Goal: Communication & Community: Ask a question

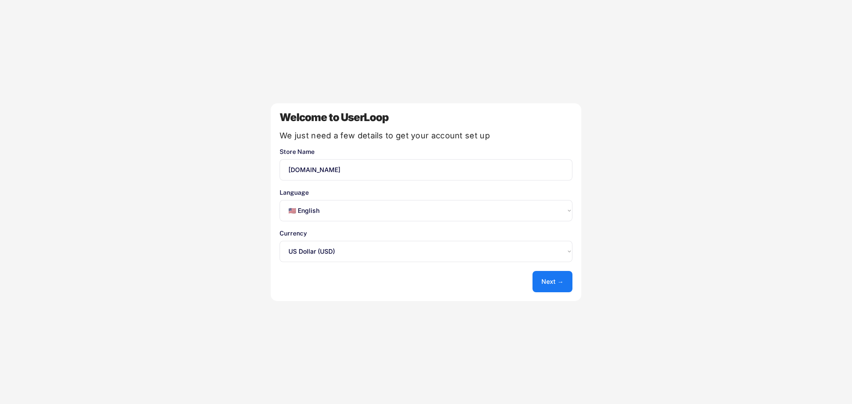
select select ""en""
select select ""1348695171700984260__LOOKUP__1635527639547x175194367885836100""
click at [550, 287] on button "Next →" at bounding box center [553, 281] width 40 height 21
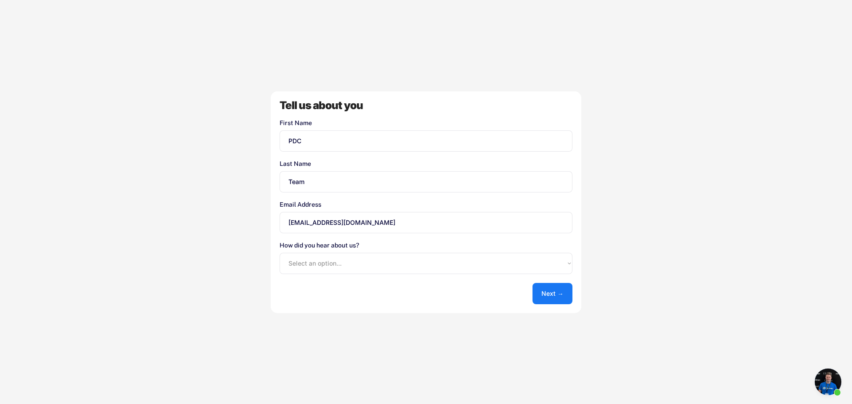
click at [339, 264] on select "Select an option... Shopify App Store Google UserLoop Blog Referred by a friend…" at bounding box center [426, 263] width 293 height 21
select select ""shopify_app_store""
click at [280, 253] on select "Select an option... Shopify App Store Google UserLoop Blog Referred by a friend…" at bounding box center [426, 263] width 293 height 21
click at [550, 292] on button "Next →" at bounding box center [553, 293] width 40 height 21
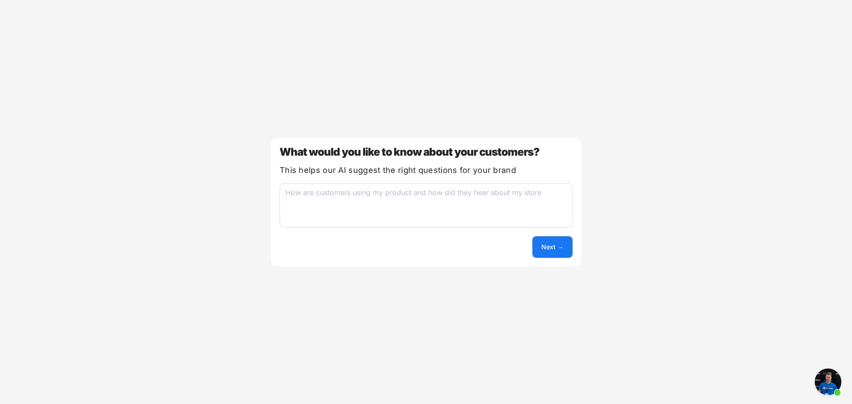
click at [550, 254] on button "Next →" at bounding box center [553, 247] width 40 height 21
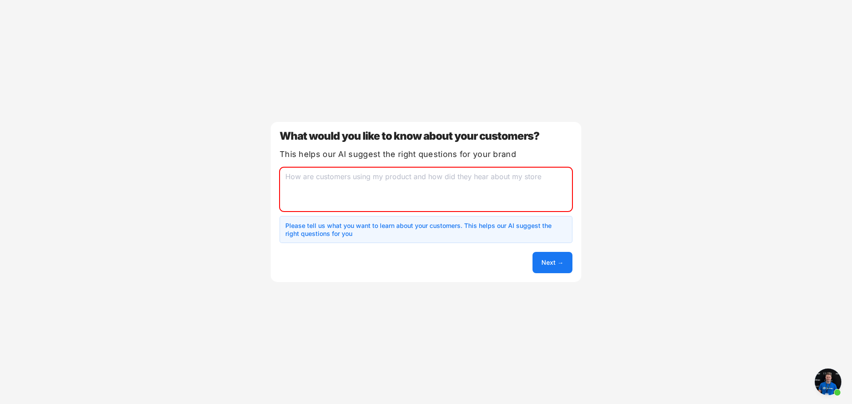
click at [325, 189] on textarea at bounding box center [426, 189] width 293 height 44
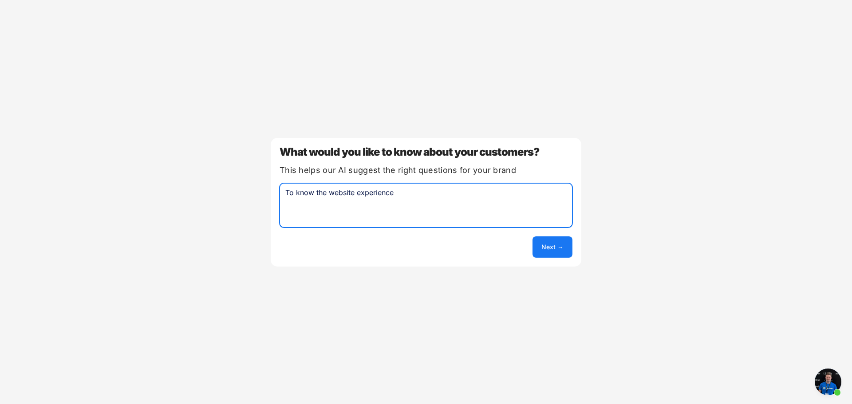
type textarea "To know the website experience"
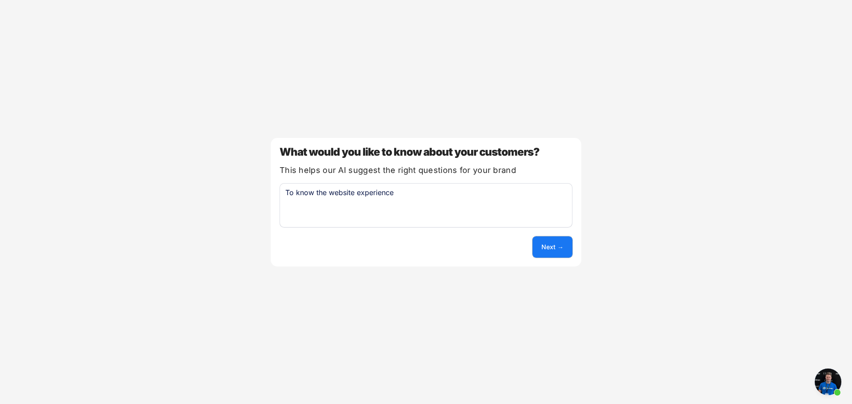
click at [555, 249] on button "Next →" at bounding box center [553, 247] width 40 height 21
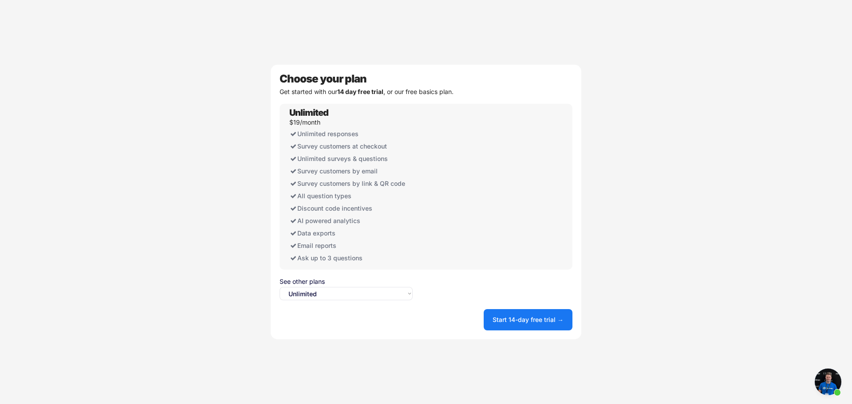
click at [342, 297] on select "Select an option... Unlimited Free" at bounding box center [346, 293] width 133 height 13
click at [280, 287] on select "Select an option... Unlimited Free" at bounding box center [346, 293] width 133 height 13
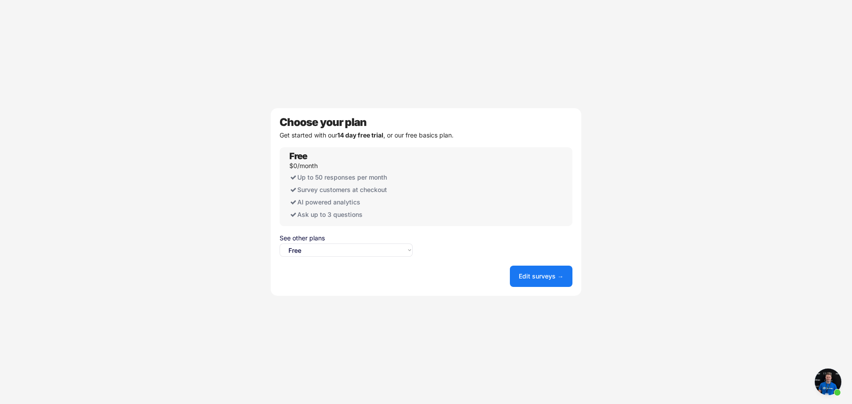
click at [343, 245] on select "Select an option... Unlimited Free" at bounding box center [346, 250] width 133 height 13
select select ""unlimited""
click at [280, 244] on select "Select an option... Unlimited Free" at bounding box center [346, 250] width 133 height 13
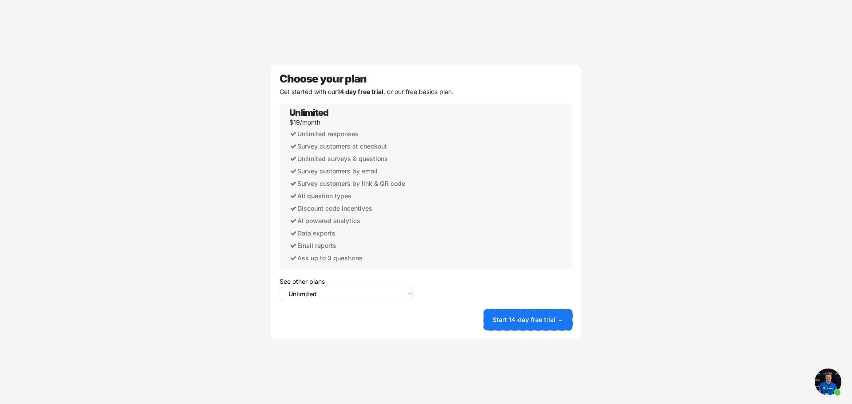
click at [522, 321] on button "Start 14-day free trial →" at bounding box center [528, 319] width 89 height 21
click at [514, 311] on button "Start 14-day free trial →" at bounding box center [528, 319] width 89 height 21
click at [523, 325] on button "Start 14-day free trial →" at bounding box center [528, 319] width 89 height 21
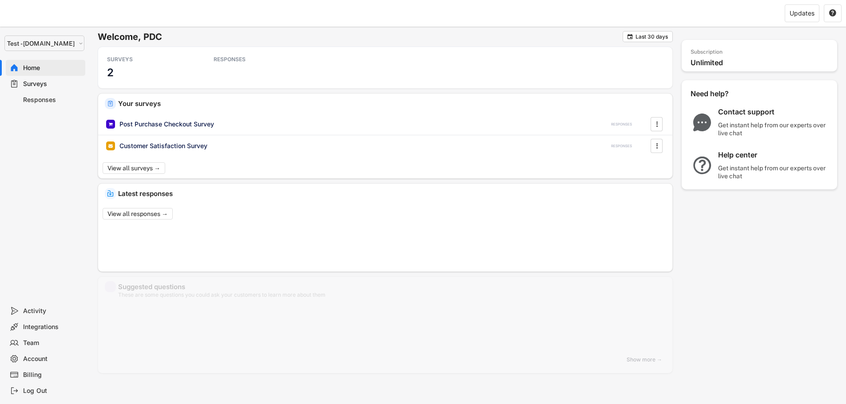
select select ""1348695171700984260__LOOKUP__1753345952268x539074249660034500""
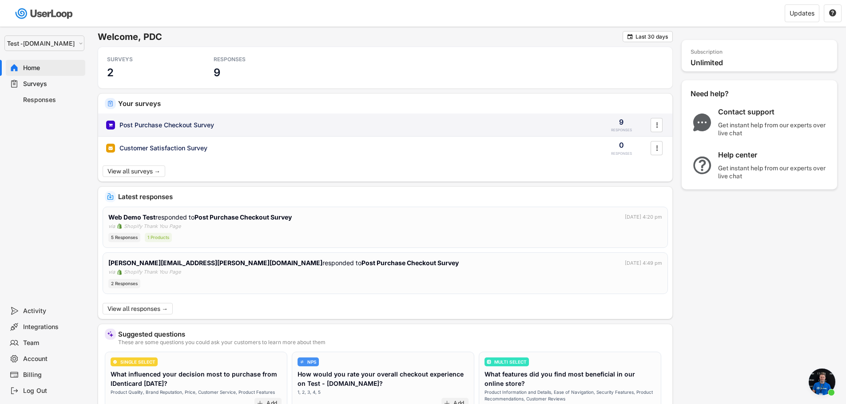
scroll to position [1453, 0]
click at [136, 130] on div "Post Purchase Checkout Survey 9 RESPONSES " at bounding box center [385, 125] width 574 height 23
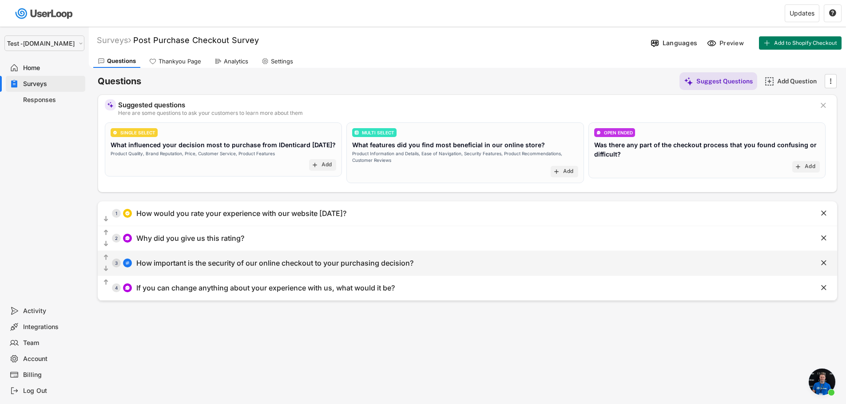
click at [237, 265] on div "How important is the security of our online checkout to your purchasing decisio…" at bounding box center [274, 263] width 277 height 9
select select ""1_5""
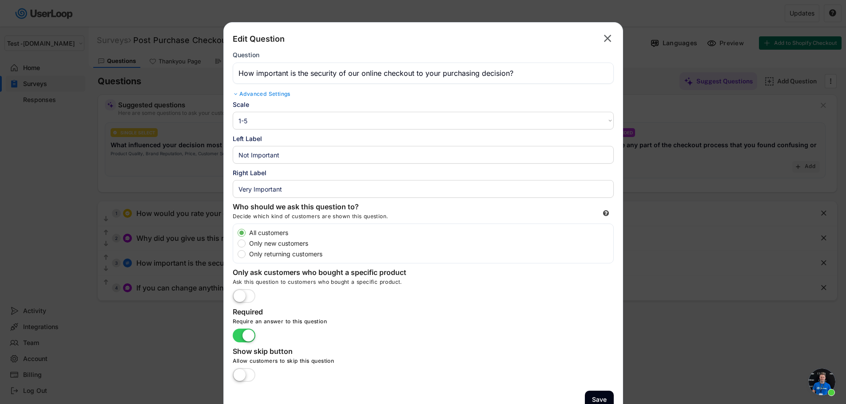
click at [608, 38] on text "" at bounding box center [608, 38] width 8 height 13
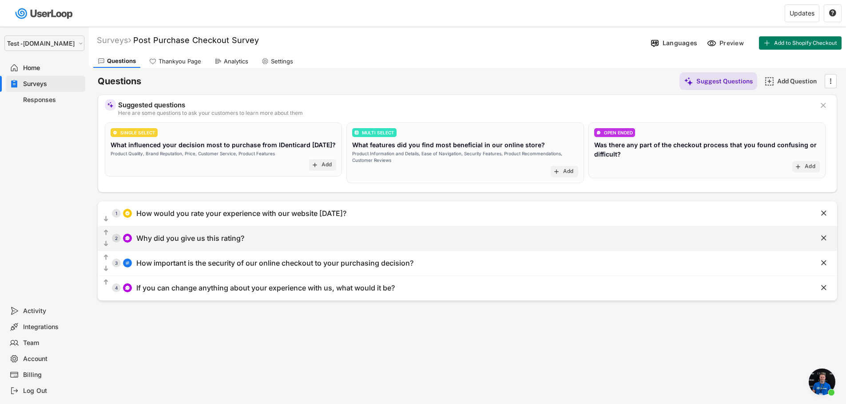
click at [214, 238] on div "Why did you give us this rating?" at bounding box center [190, 238] width 108 height 9
type input "Why did you give us this rating?"
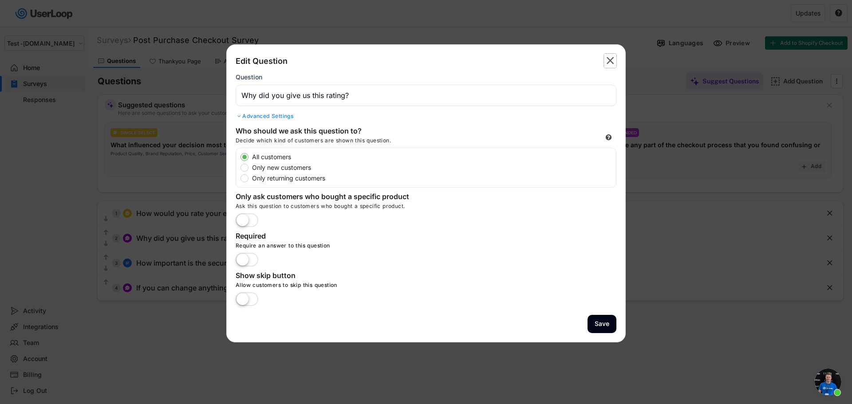
click at [608, 59] on text "" at bounding box center [611, 60] width 8 height 13
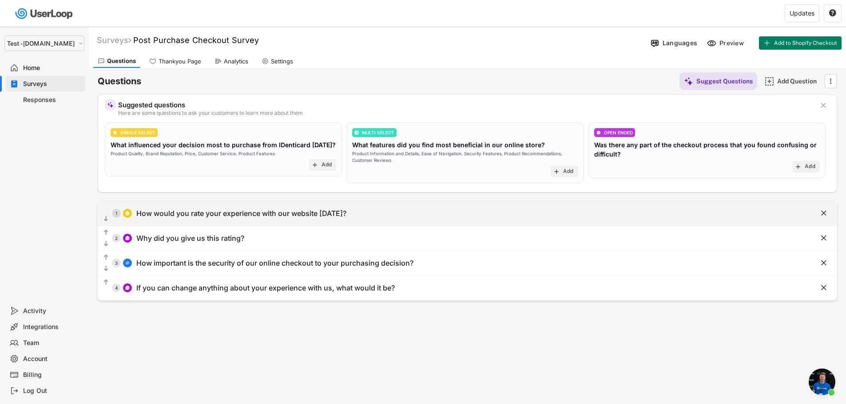
click at [225, 212] on div "How would you rate your experience with our website today?" at bounding box center [241, 213] width 210 height 9
type input "How would you rate your experience with our website today?"
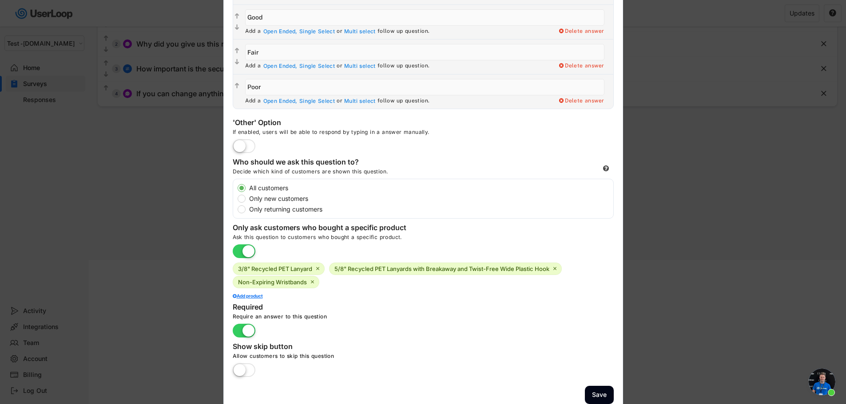
scroll to position [204, 0]
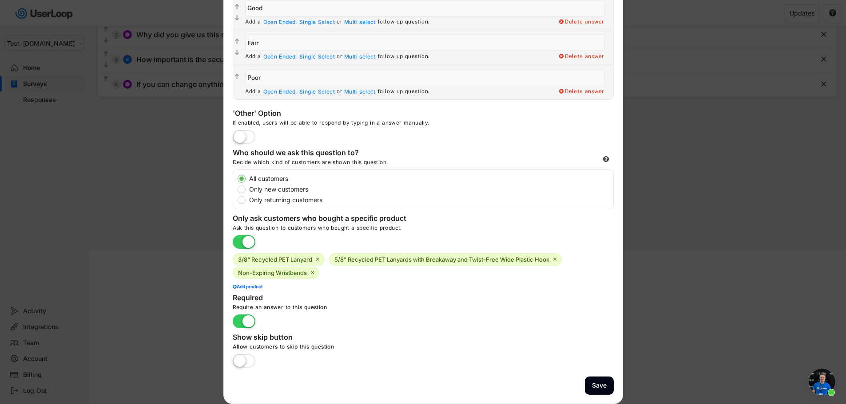
click at [239, 243] on label at bounding box center [243, 243] width 27 height 20
click at [0, 0] on input "checkbox" at bounding box center [0, 0] width 0 height 0
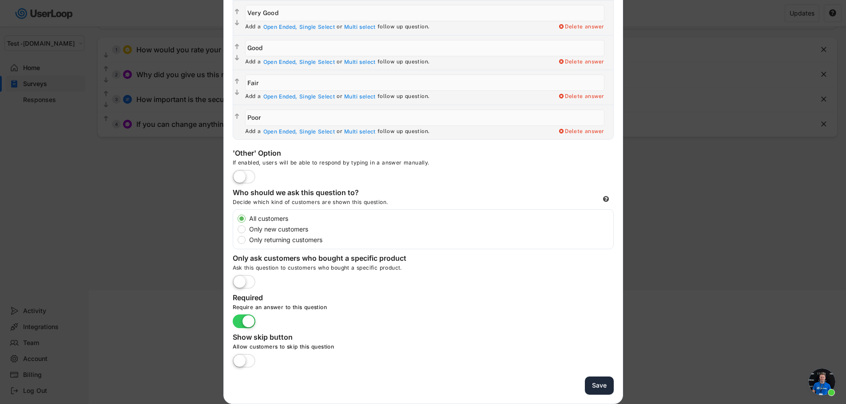
click at [602, 390] on button "Save" at bounding box center [599, 386] width 29 height 18
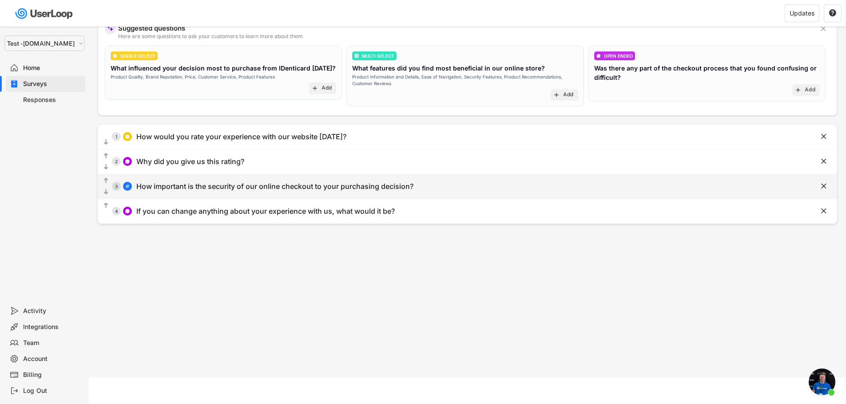
click at [176, 187] on div "How important is the security of our online checkout to your purchasing decisio…" at bounding box center [274, 186] width 277 height 9
select select ""1_5""
type input "Not Important"
type input "Very Important"
type input "How important is the security of our online checkout to your purchasing decisio…"
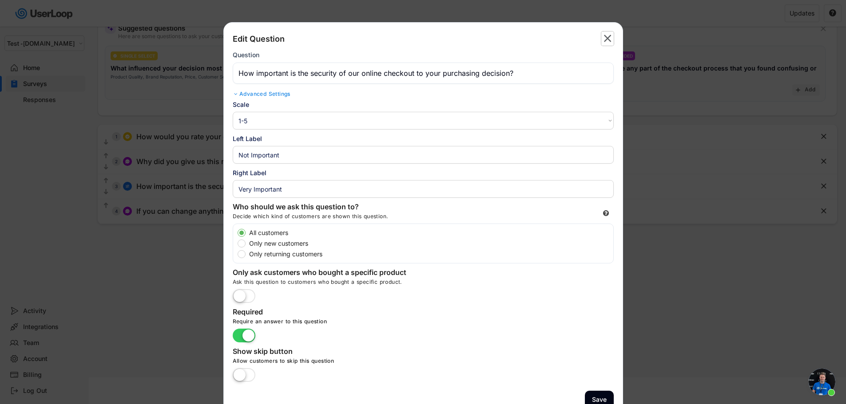
click at [605, 42] on text "" at bounding box center [608, 38] width 8 height 13
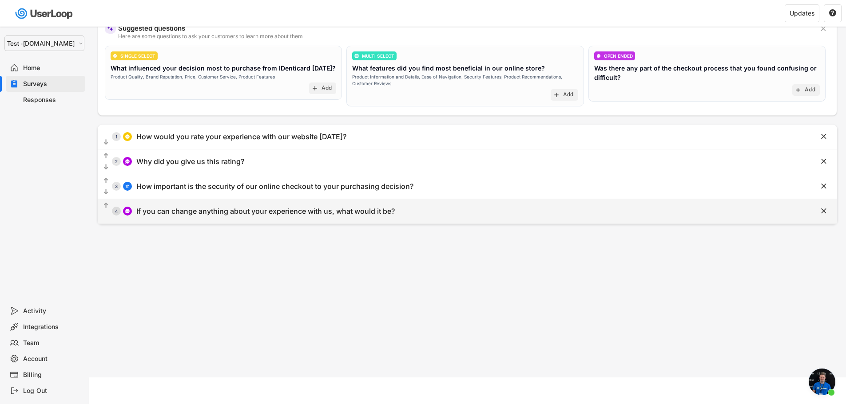
click at [221, 213] on div "If you can change anything about your experience with us, what would it be?" at bounding box center [265, 211] width 258 height 9
type input "If you can change anything about your experience with us, what would it be?"
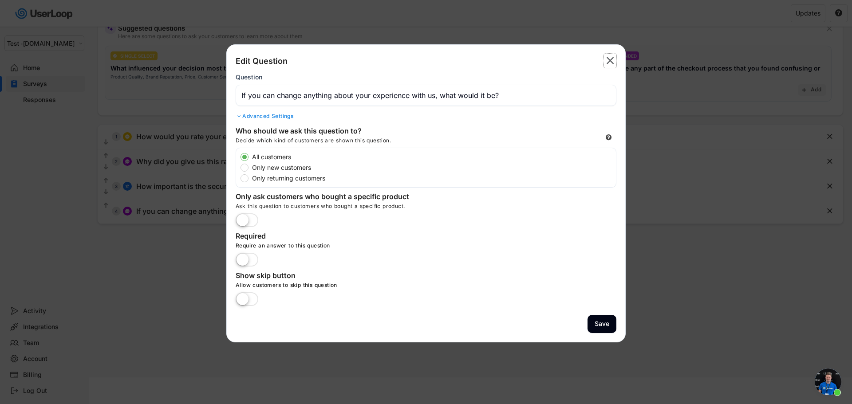
click at [606, 64] on icon "" at bounding box center [610, 61] width 12 height 14
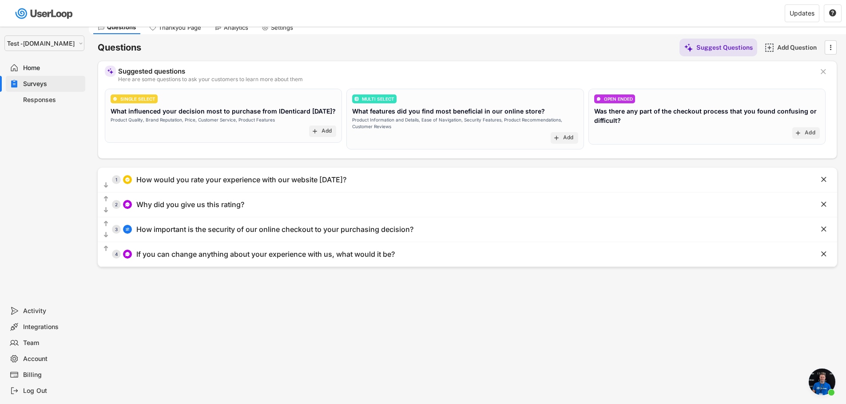
scroll to position [0, 0]
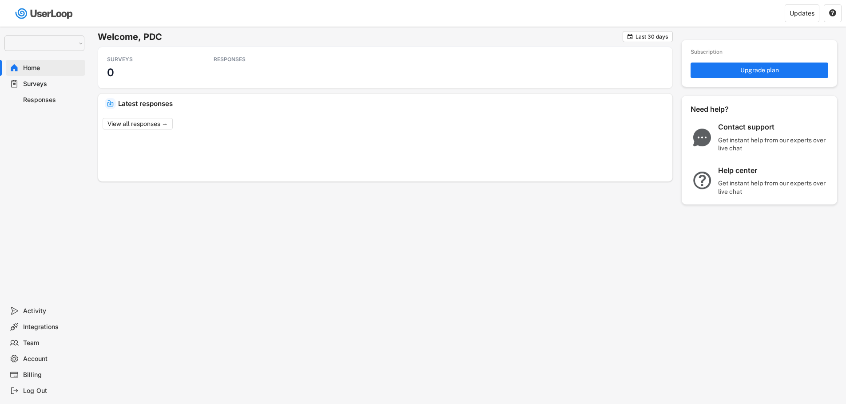
select select ""1348695171700984260__LOOKUP__1755075273842x880989460480687400""
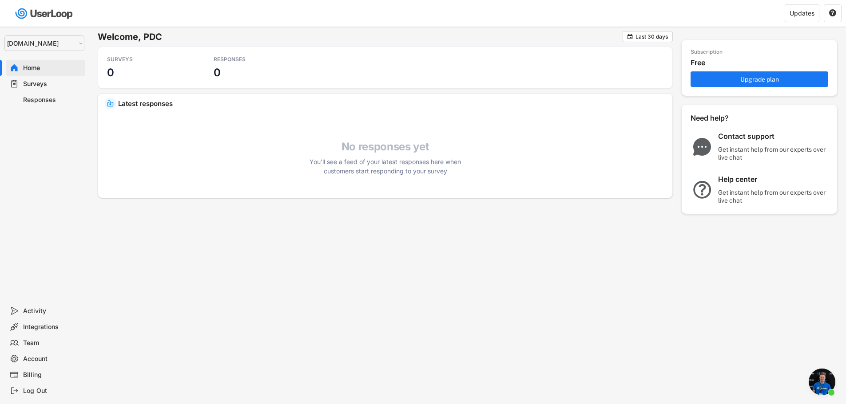
scroll to position [1453, 0]
click at [707, 78] on button "Upgrade plan" at bounding box center [759, 79] width 138 height 16
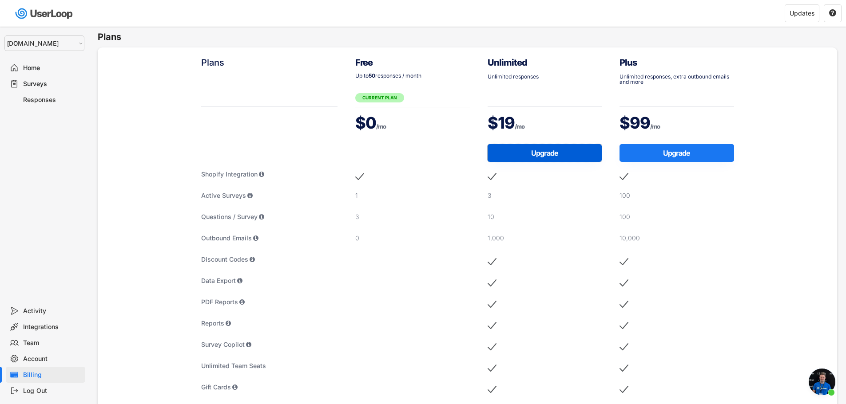
click at [517, 158] on button "Upgrade" at bounding box center [544, 153] width 115 height 18
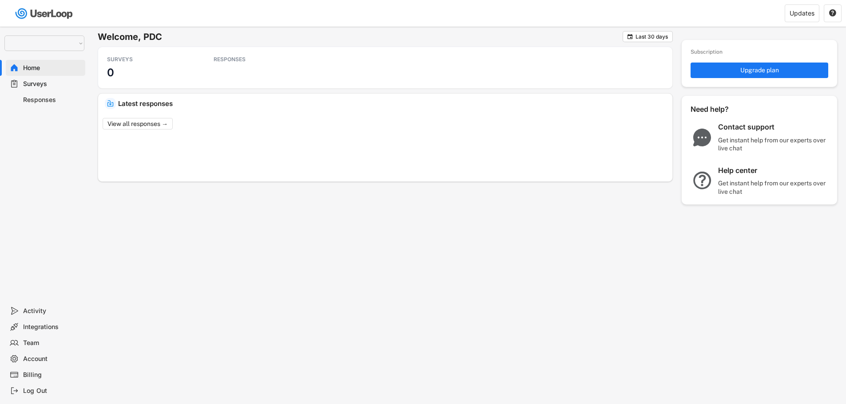
select select ""1348695171700984260__LOOKUP__1755075273842x880989460480687400""
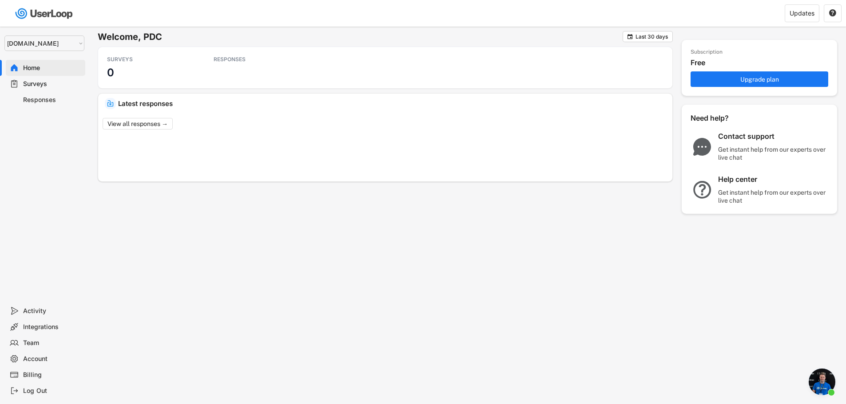
scroll to position [1453, 0]
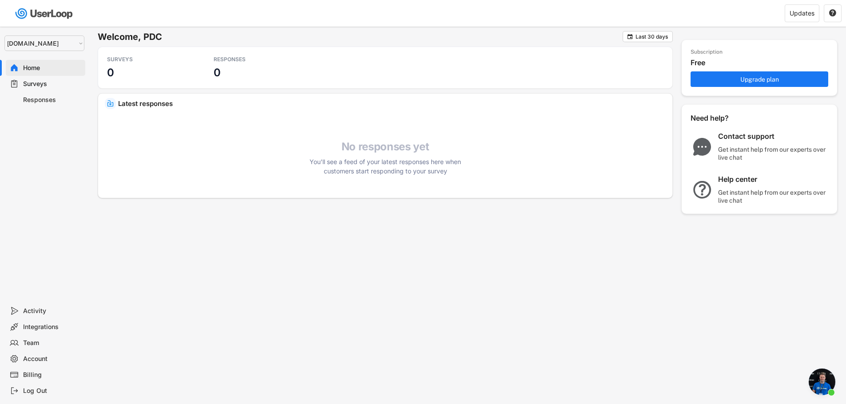
click at [816, 381] on span "Open chat" at bounding box center [821, 382] width 27 height 27
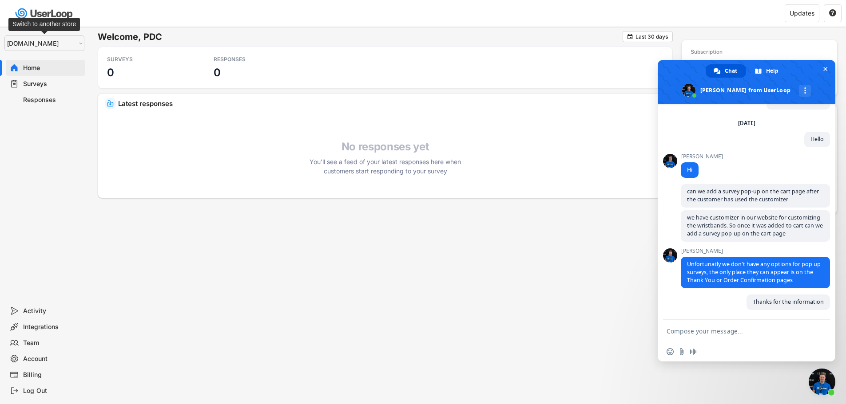
click at [42, 46] on select "Selet a store... Test - [DOMAIN_NAME] [DOMAIN_NAME]" at bounding box center [44, 44] width 80 height 16
click at [42, 44] on select "Selet a store... Test - [DOMAIN_NAME] [DOMAIN_NAME]" at bounding box center [44, 44] width 80 height 16
click at [684, 328] on textarea "Compose your message..." at bounding box center [737, 331] width 142 height 22
type textarea "i"
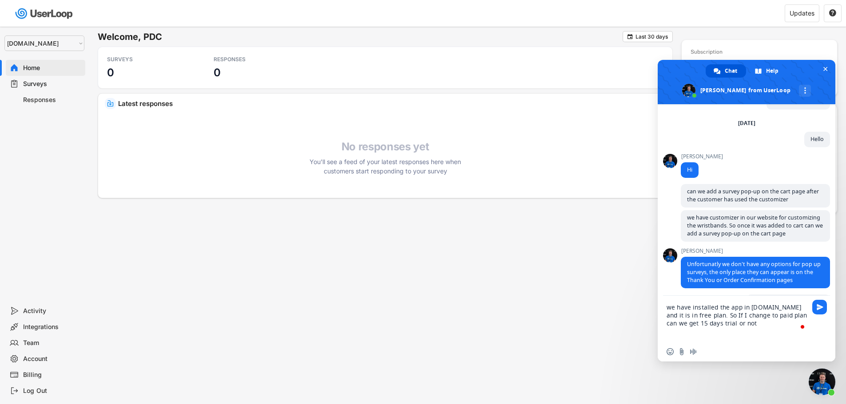
type textarea "we have installed the app in [DOMAIN_NAME] and it is in free plan. So If I chan…"
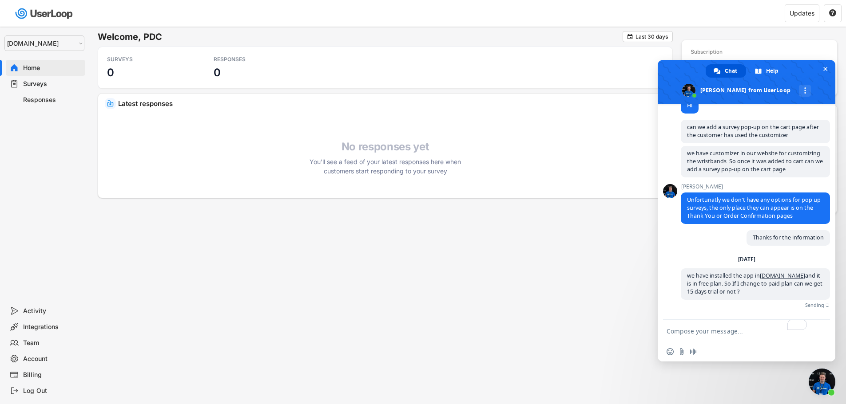
scroll to position [1507, 0]
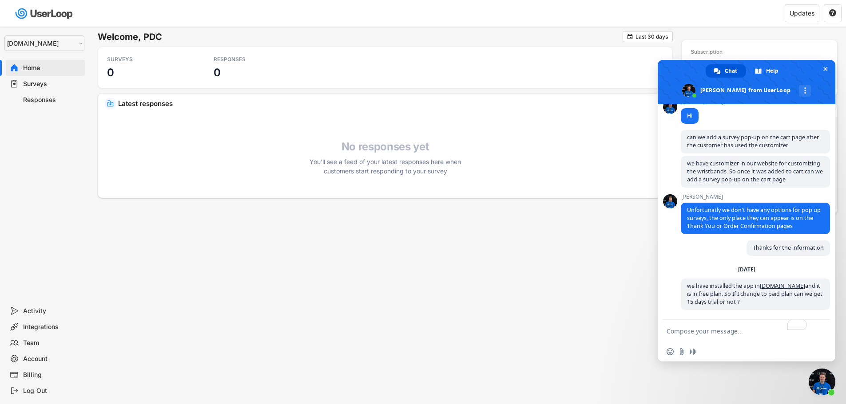
click at [95, 340] on div "Welcome, PDC  Last 30 days SURVEYS 0 RESPONSES 0 Your surveys View all surveys…" at bounding box center [423, 202] width 846 height 404
